Goal: Transaction & Acquisition: Purchase product/service

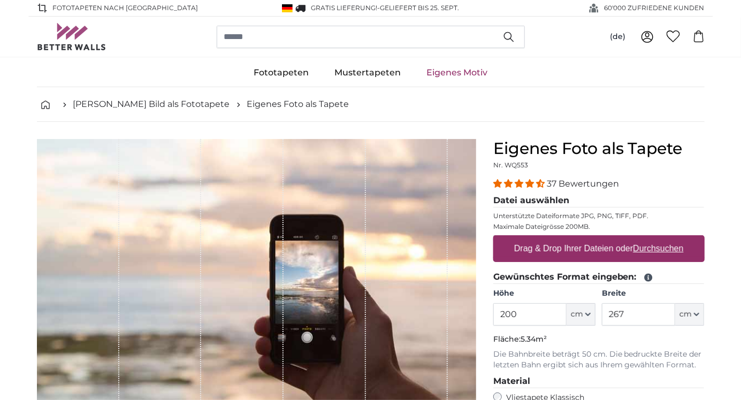
click at [664, 252] on u "Durchsuchen" at bounding box center [658, 248] width 50 height 9
click at [664, 239] on input "Drag & Drop Ihrer Dateien oder Durchsuchen" at bounding box center [599, 237] width 211 height 3
type input "**********"
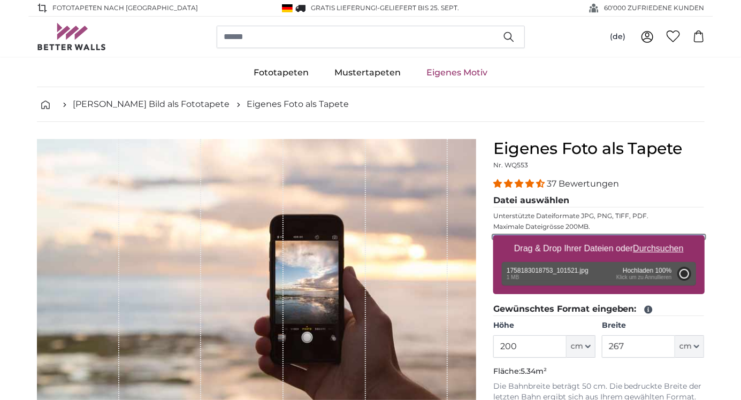
type input "157.8"
type input "71"
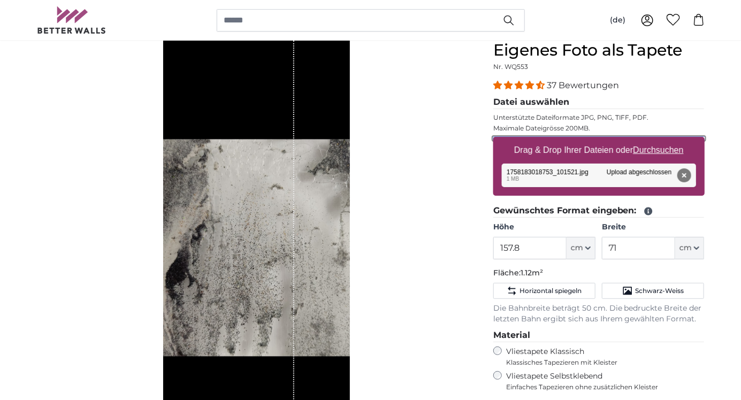
scroll to position [101, 0]
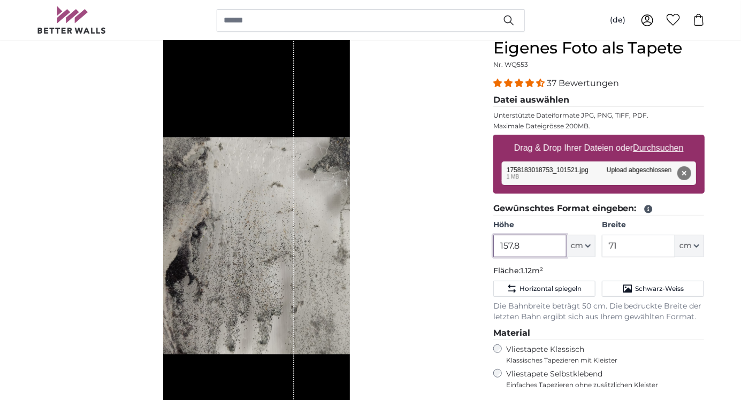
click at [536, 242] on input "157.8" at bounding box center [530, 246] width 73 height 22
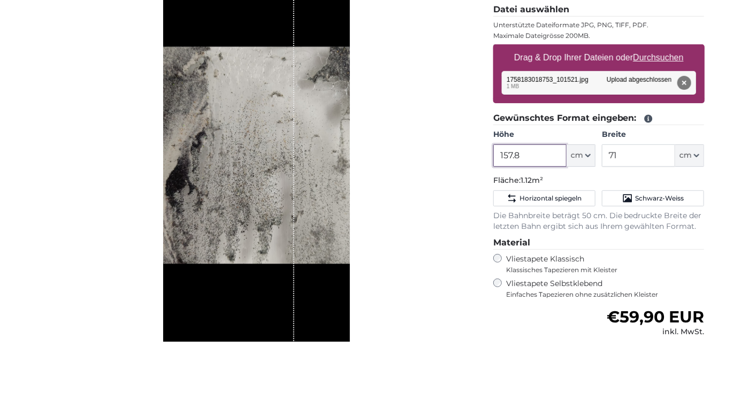
scroll to position [132, 0]
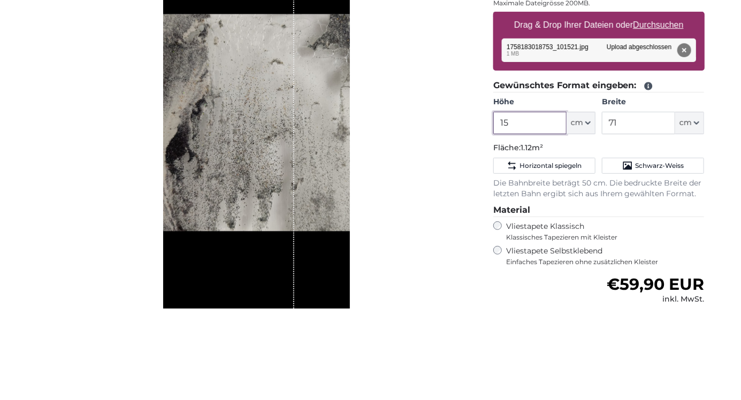
type input "1"
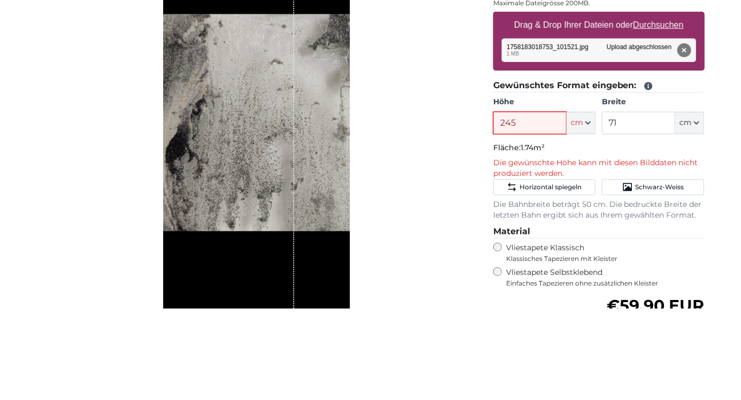
type input "245"
